Goal: Task Accomplishment & Management: Manage account settings

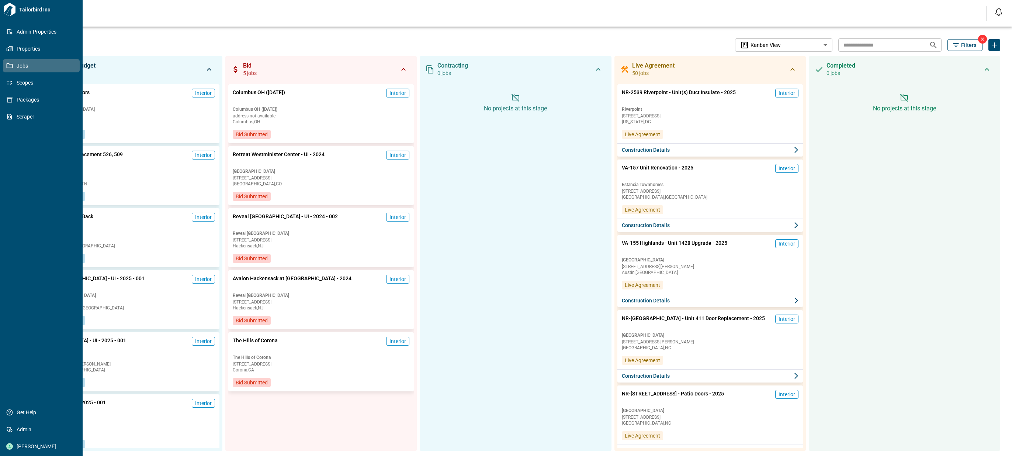
drag, startPoint x: 22, startPoint y: 53, endPoint x: 36, endPoint y: 41, distance: 18.6
click at [22, 53] on link "Properties" at bounding box center [41, 48] width 77 height 13
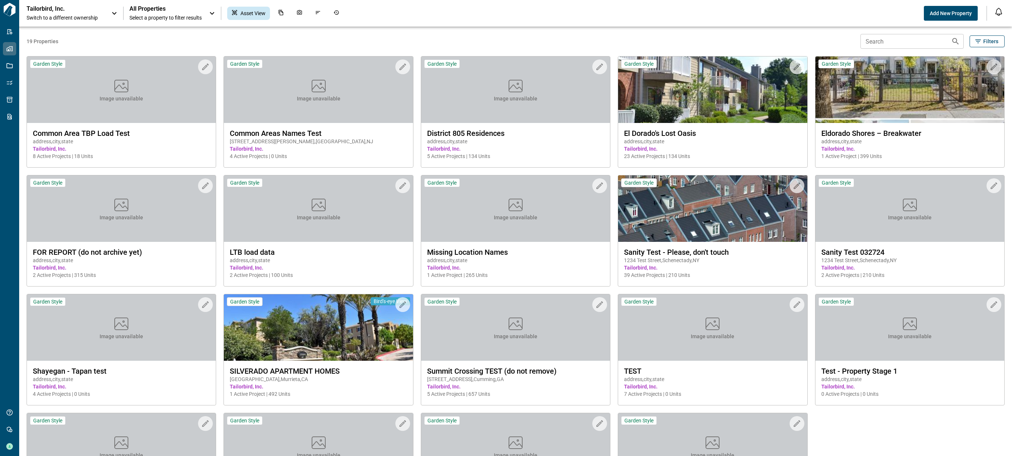
click at [183, 39] on span "19 Properties" at bounding box center [442, 41] width 831 height 7
click at [98, 10] on div "Tailorbird, Inc. Switch to a different ownership" at bounding box center [65, 13] width 77 height 16
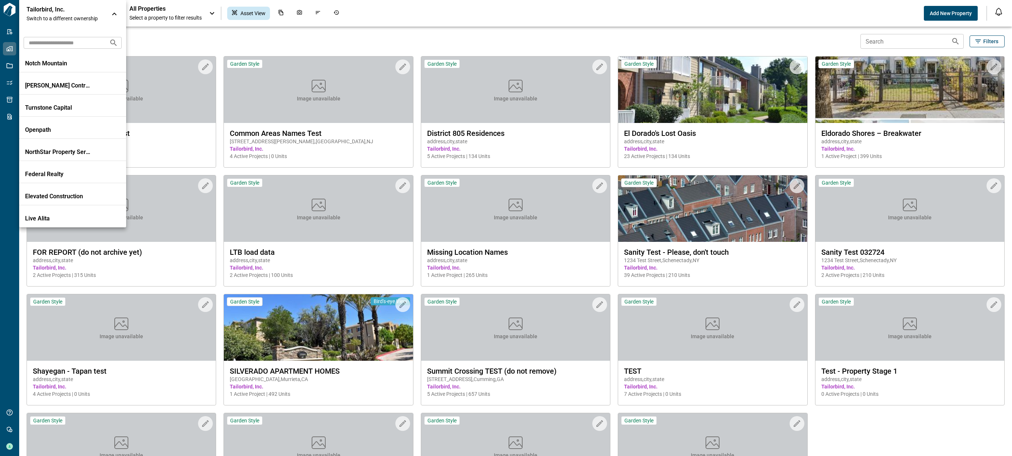
click at [84, 44] on input "text" at bounding box center [64, 43] width 80 height 14
type input "****"
click at [86, 64] on p "The Michaels Organization" at bounding box center [58, 63] width 66 height 7
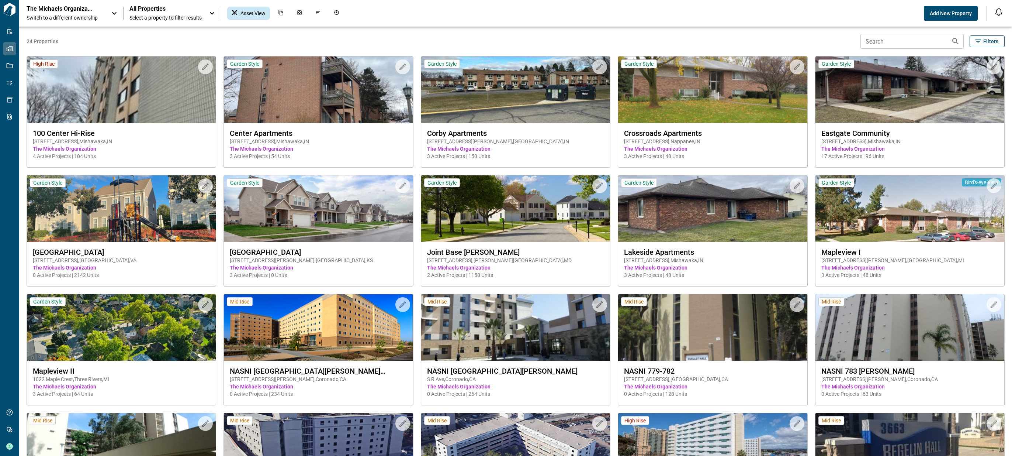
click at [107, 11] on div "The Michaels Organization Switch to a different ownership" at bounding box center [73, 13] width 92 height 16
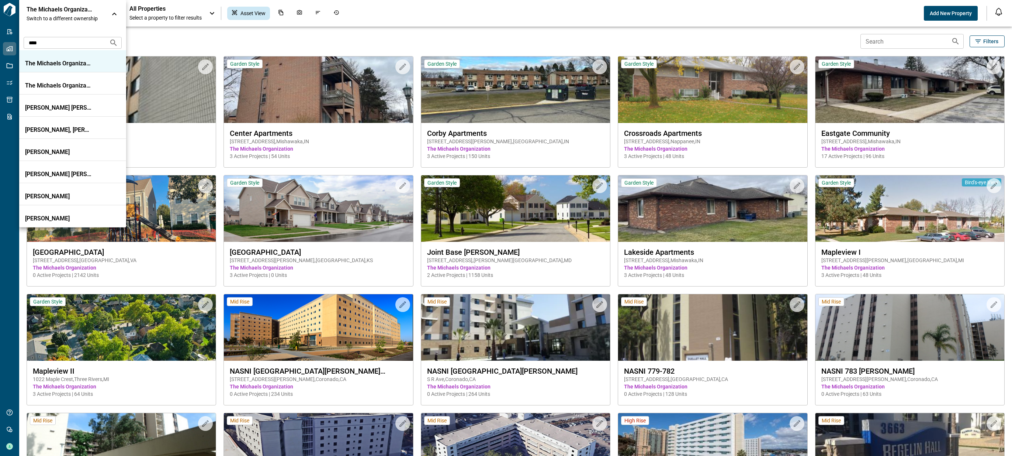
click at [69, 41] on input "****" at bounding box center [64, 43] width 80 height 14
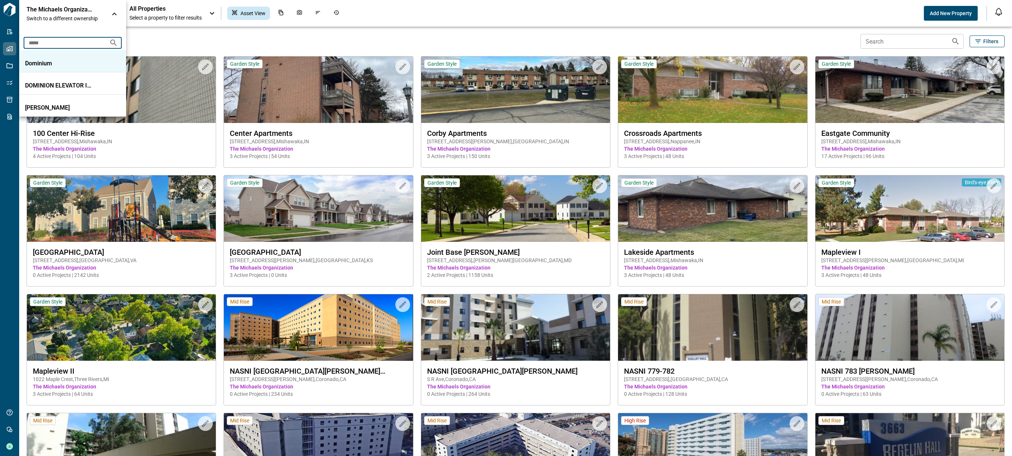
type input "*****"
click at [71, 63] on p "Dominium" at bounding box center [58, 63] width 66 height 7
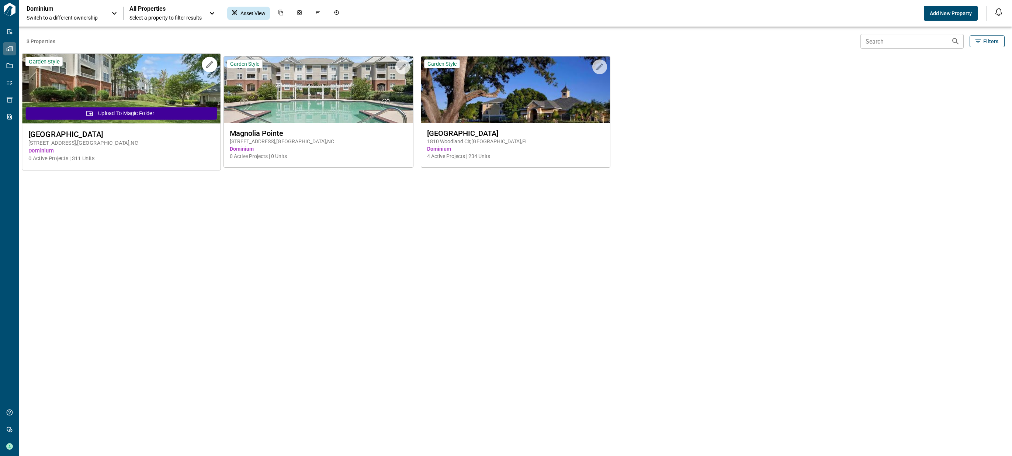
click at [158, 82] on img at bounding box center [121, 89] width 198 height 70
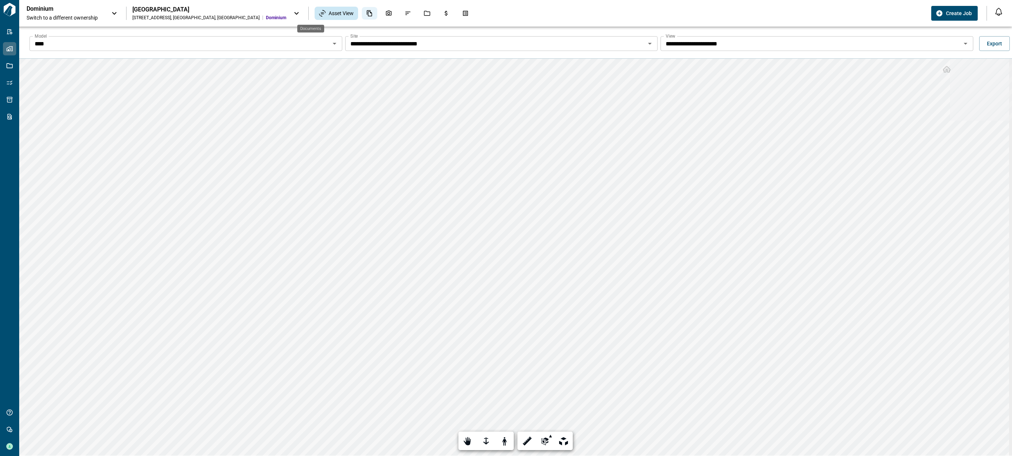
click at [366, 14] on icon "Documents" at bounding box center [369, 13] width 7 height 7
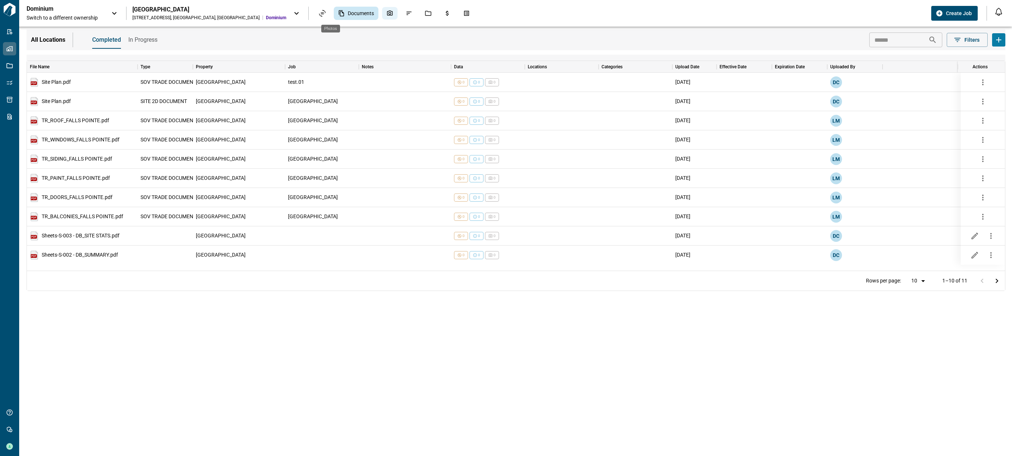
click at [387, 15] on icon "Photos" at bounding box center [390, 13] width 6 height 5
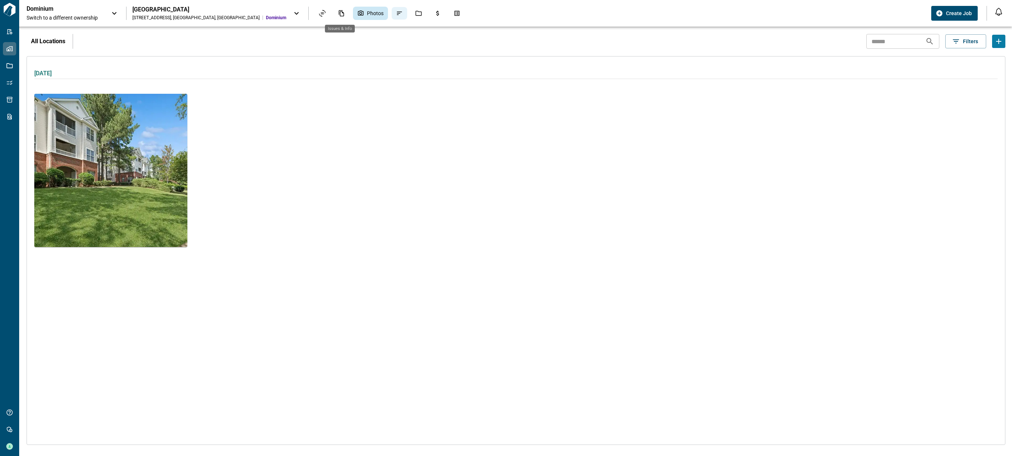
click at [396, 14] on icon "Issues & Info" at bounding box center [399, 13] width 7 height 7
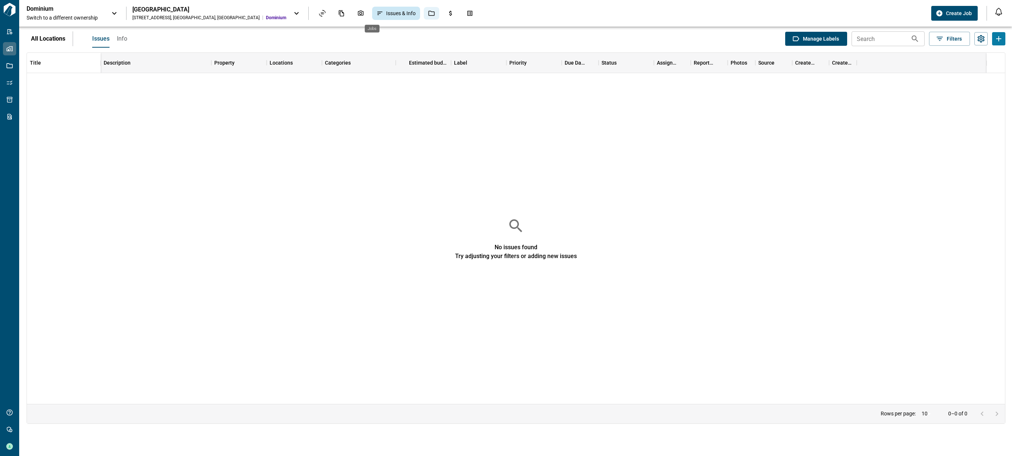
click at [424, 14] on div "Jobs" at bounding box center [431, 13] width 15 height 13
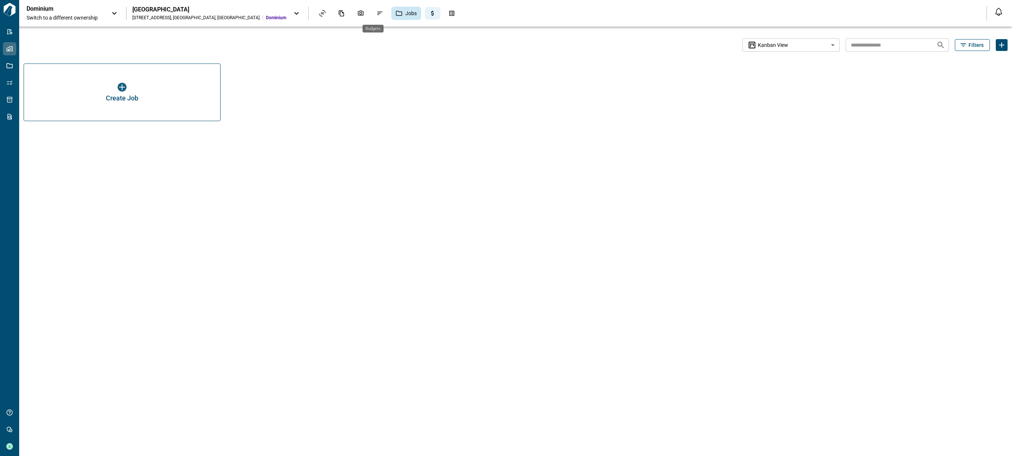
click at [425, 14] on div "Budgets" at bounding box center [432, 13] width 15 height 13
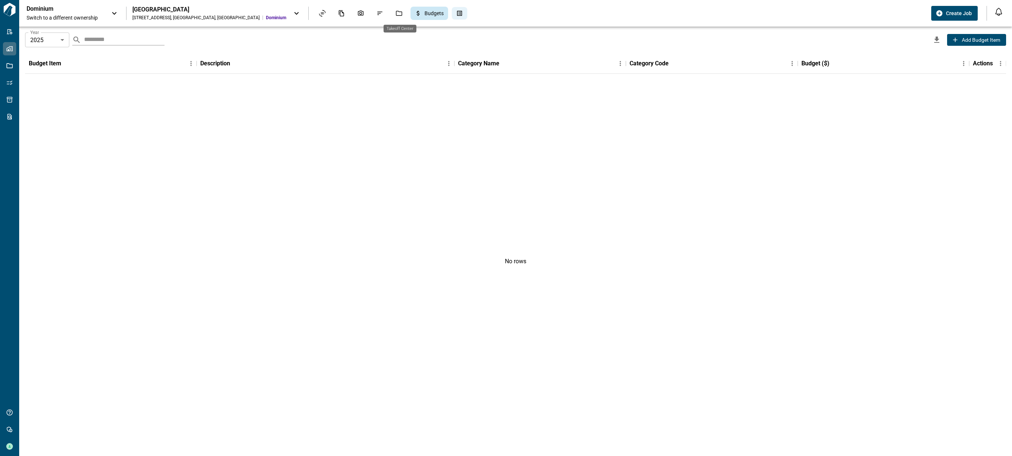
click at [456, 13] on icon "Takeoff Center" at bounding box center [459, 13] width 7 height 7
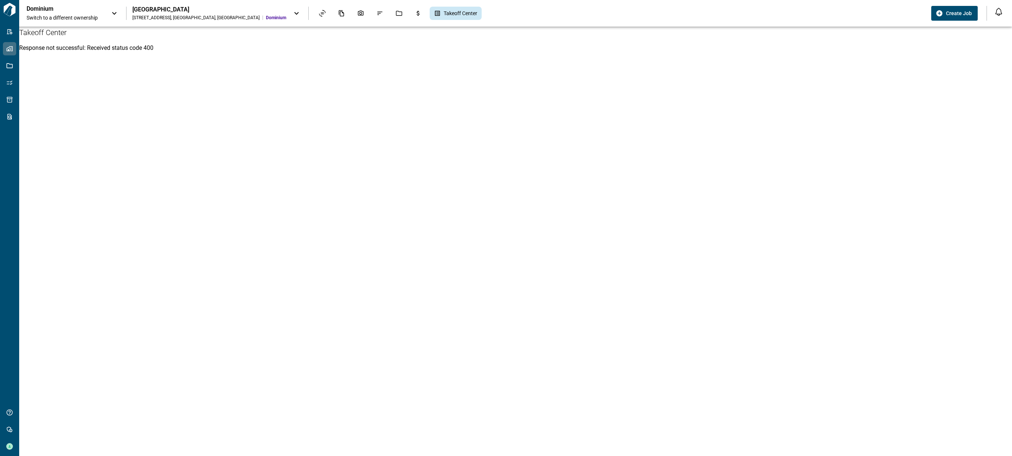
click at [191, 15] on div "[STREET_ADDRESS]" at bounding box center [195, 18] width 127 height 6
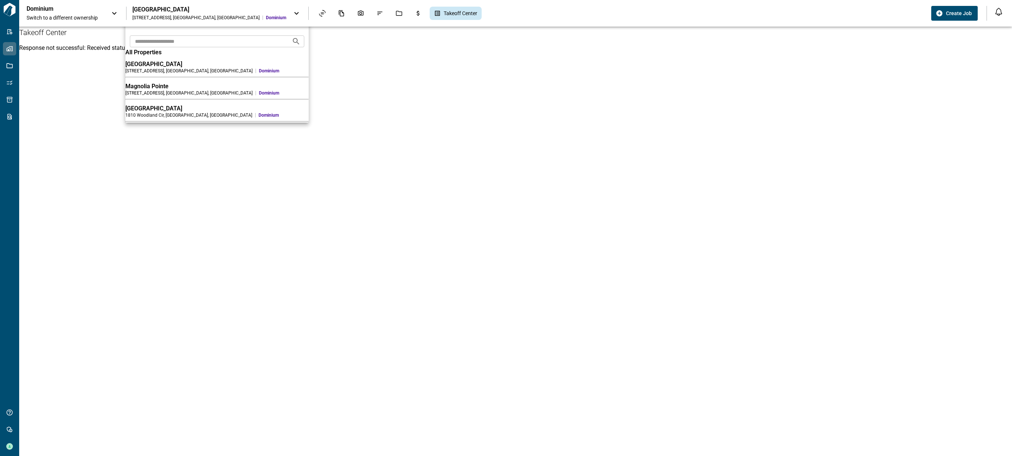
click at [163, 95] on div "[STREET_ADDRESS]" at bounding box center [188, 93] width 127 height 6
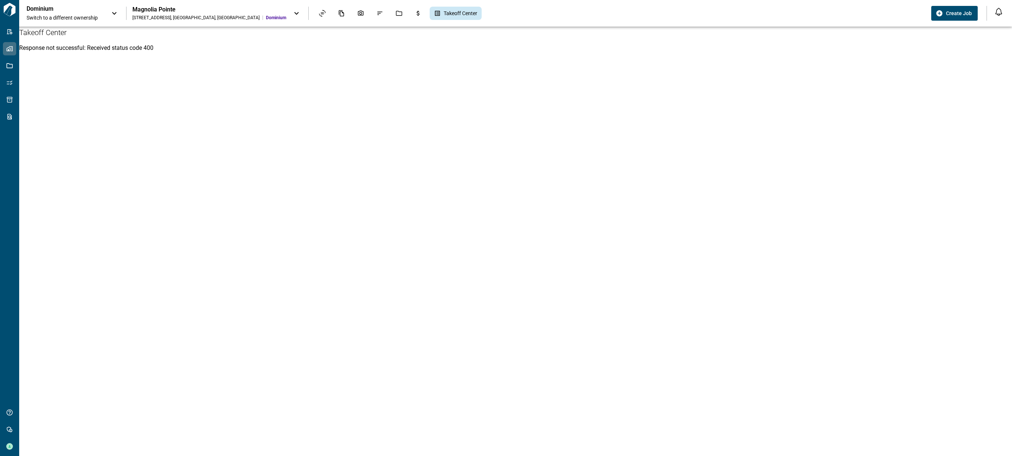
click at [183, 12] on div "Magnolia Pointe" at bounding box center [209, 9] width 154 height 7
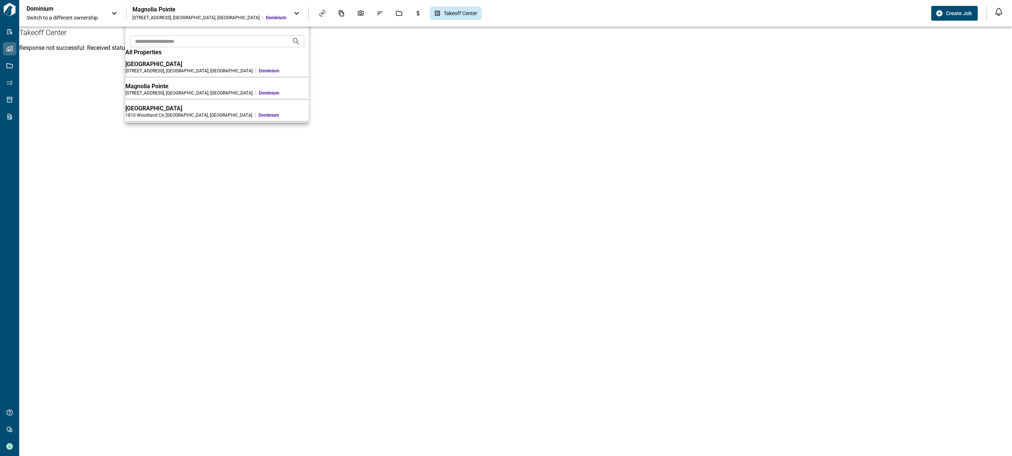
click at [165, 112] on div "[GEOGRAPHIC_DATA]" at bounding box center [216, 108] width 183 height 7
